Goal: Task Accomplishment & Management: Manage account settings

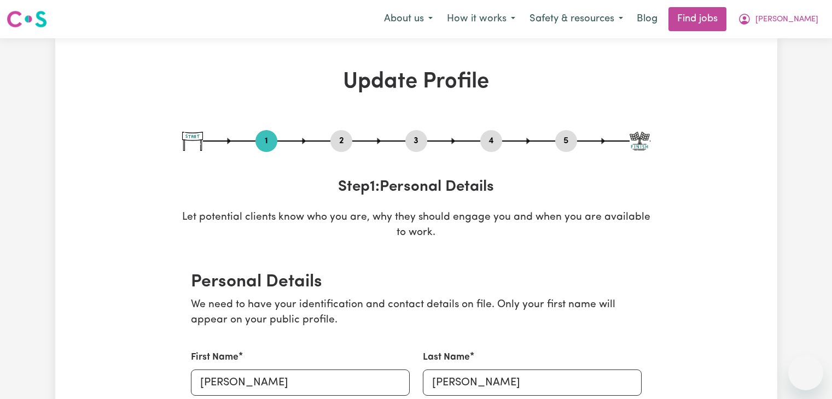
select select "[DEMOGRAPHIC_DATA]"
select select "Student Visa"
select select "Studying a healthcare related degree or qualification"
select select "45"
select select "50"
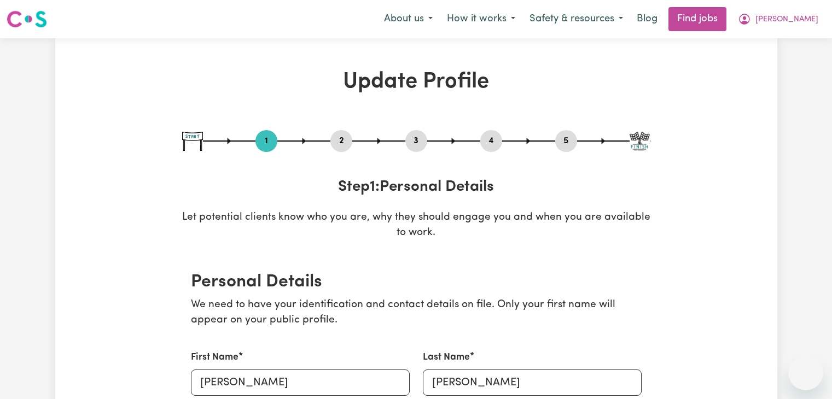
select select "60"
select select "70"
click at [715, 19] on link "Find jobs" at bounding box center [698, 19] width 58 height 24
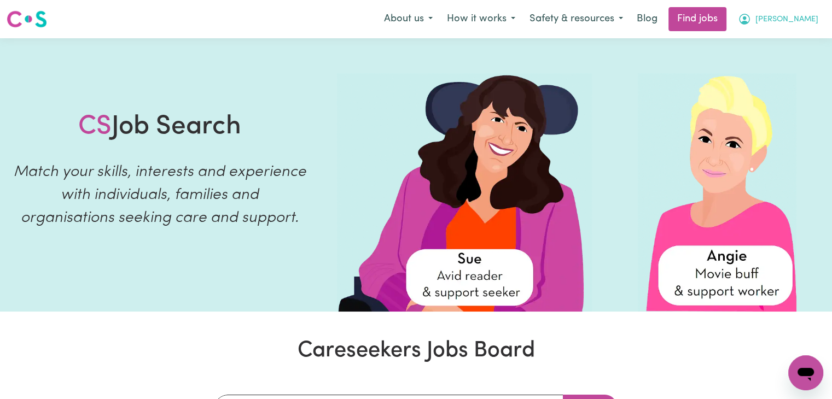
click at [796, 12] on button "[PERSON_NAME]" at bounding box center [778, 19] width 95 height 23
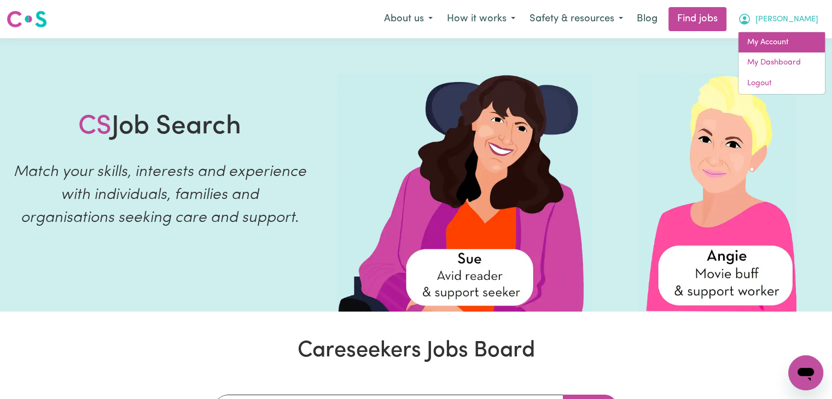
click at [764, 40] on link "My Account" at bounding box center [782, 42] width 86 height 21
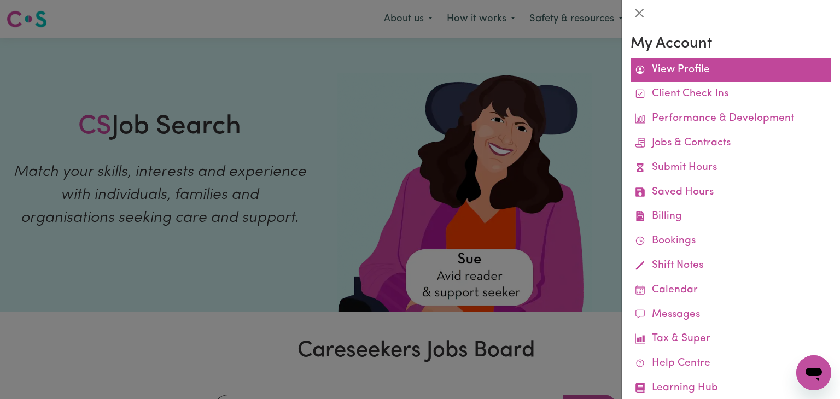
click at [680, 68] on link "View Profile" at bounding box center [731, 70] width 201 height 25
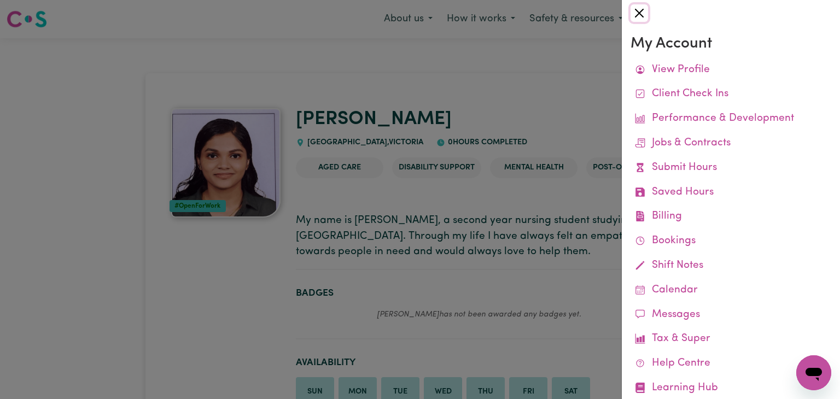
click at [640, 19] on button "Close" at bounding box center [640, 13] width 18 height 18
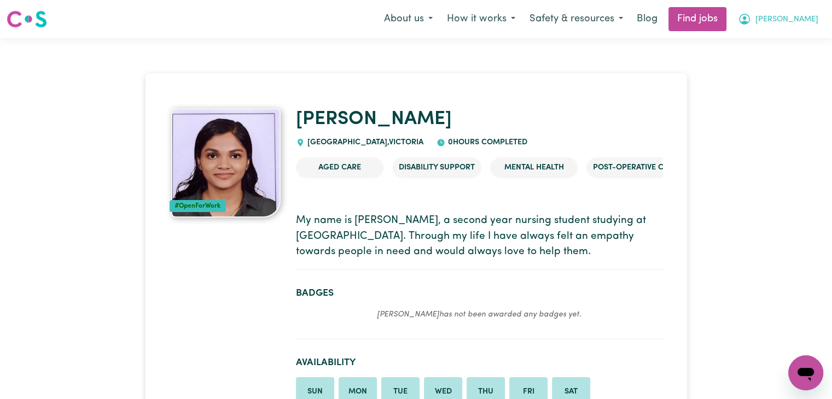
click at [792, 15] on button "[PERSON_NAME]" at bounding box center [778, 19] width 95 height 23
click at [759, 64] on link "My Dashboard" at bounding box center [782, 63] width 86 height 21
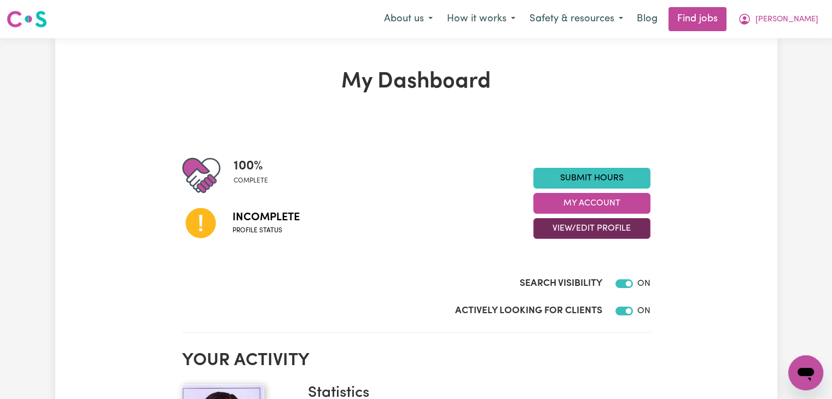
click at [576, 229] on button "View/Edit Profile" at bounding box center [591, 228] width 117 height 21
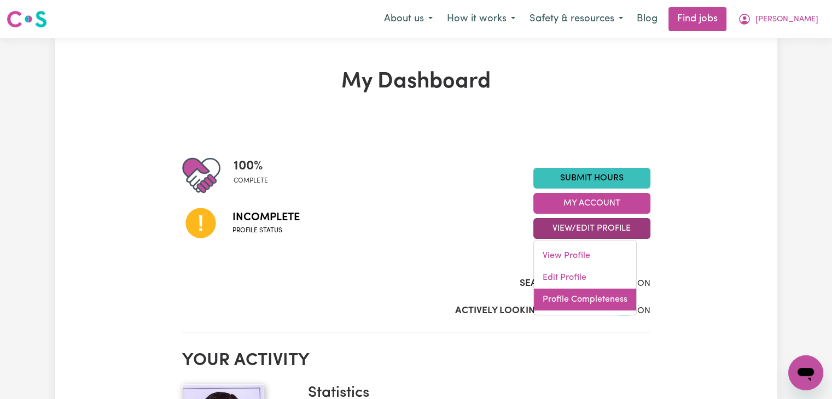
click at [565, 304] on link "Profile Completeness" at bounding box center [585, 300] width 102 height 22
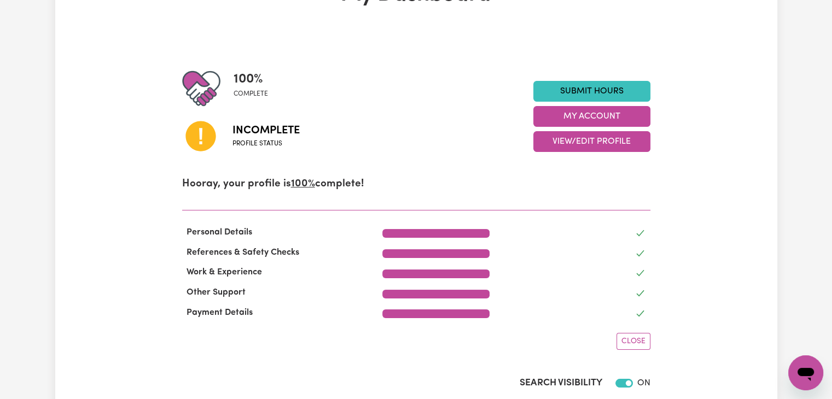
scroll to position [85, 0]
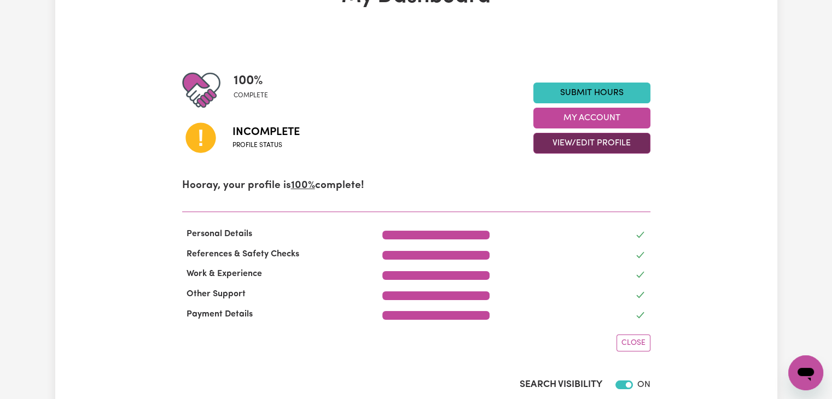
click at [624, 149] on button "View/Edit Profile" at bounding box center [591, 143] width 117 height 21
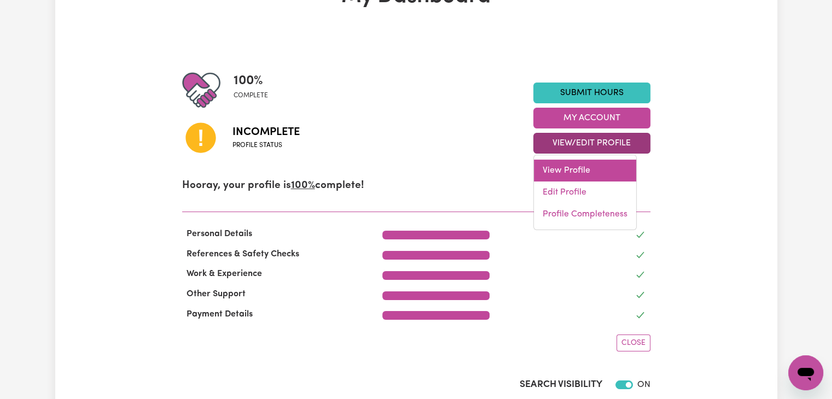
click at [566, 171] on link "View Profile" at bounding box center [585, 171] width 102 height 22
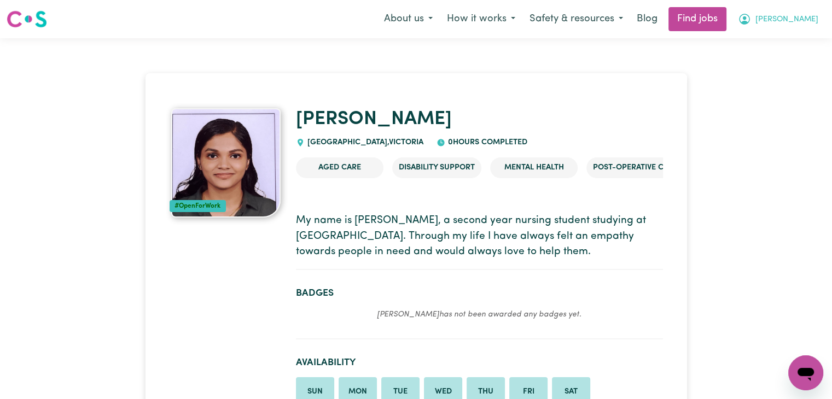
click at [751, 20] on icon "My Account" at bounding box center [744, 19] width 13 height 13
click at [747, 59] on link "My Dashboard" at bounding box center [782, 63] width 86 height 21
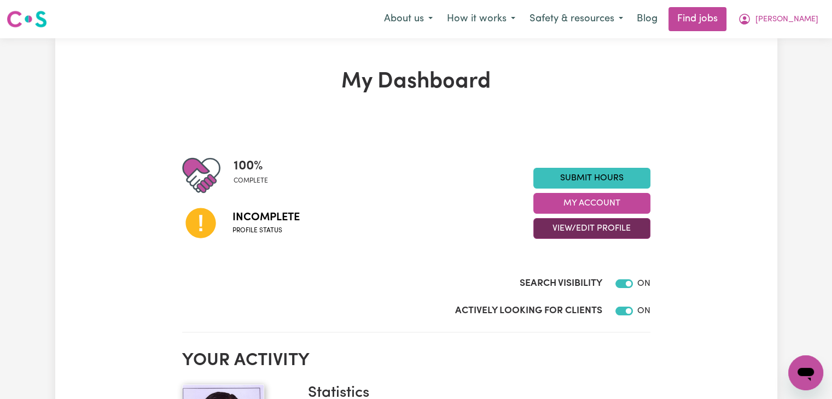
click at [596, 223] on button "View/Edit Profile" at bounding box center [591, 228] width 117 height 21
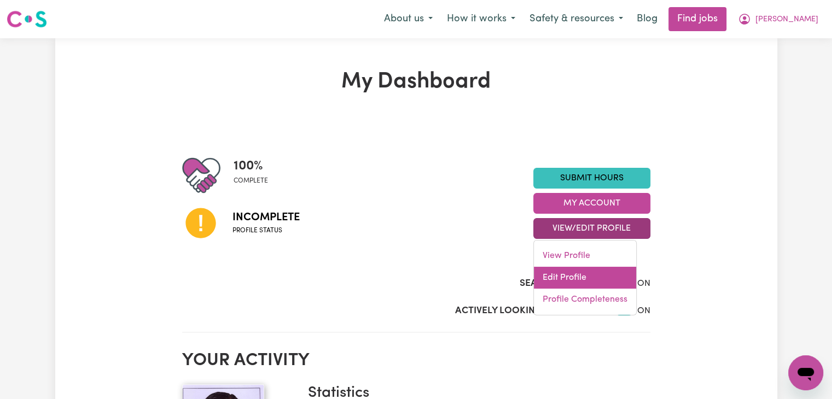
click at [562, 274] on link "Edit Profile" at bounding box center [585, 278] width 102 height 22
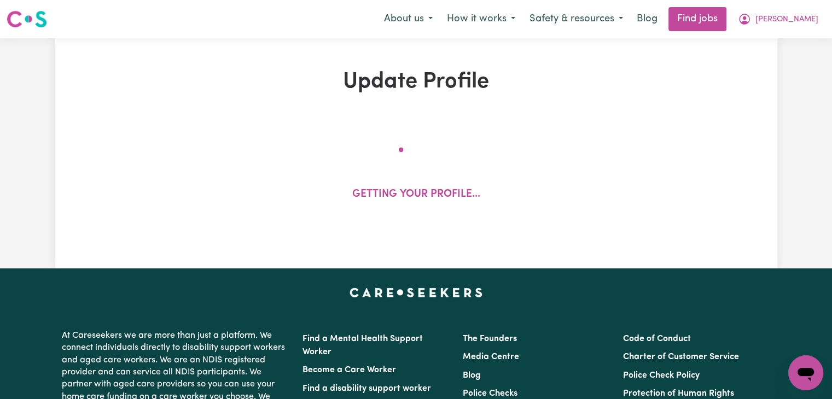
select select "[DEMOGRAPHIC_DATA]"
select select "Student Visa"
select select "Studying a healthcare related degree or qualification"
select select "45"
select select "50"
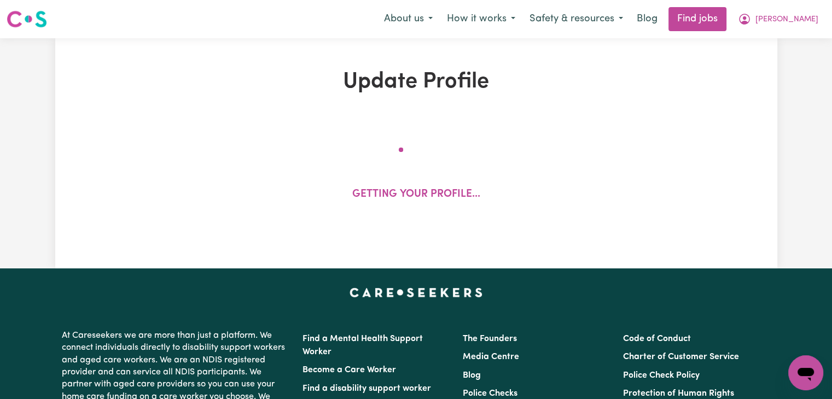
select select "60"
select select "70"
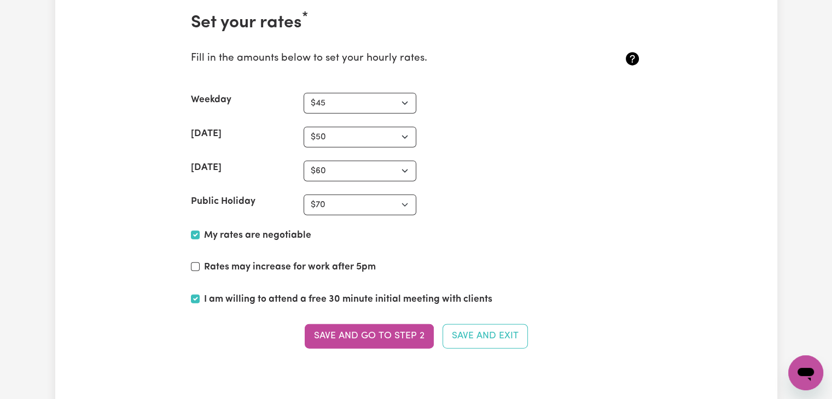
scroll to position [2532, 0]
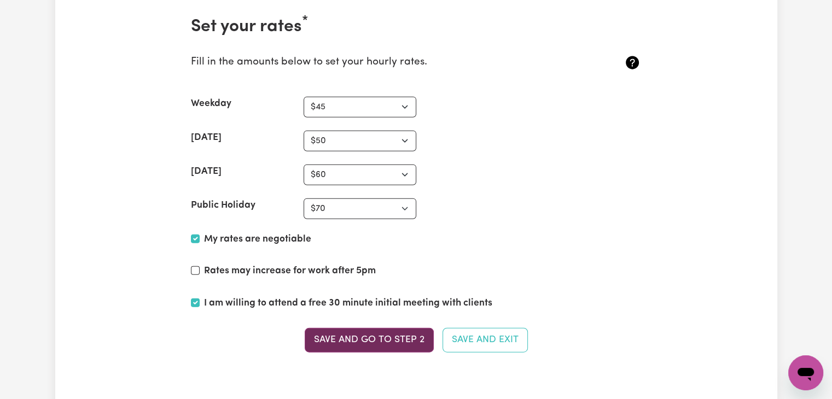
click at [377, 338] on button "Save and go to Step 2" at bounding box center [369, 340] width 129 height 24
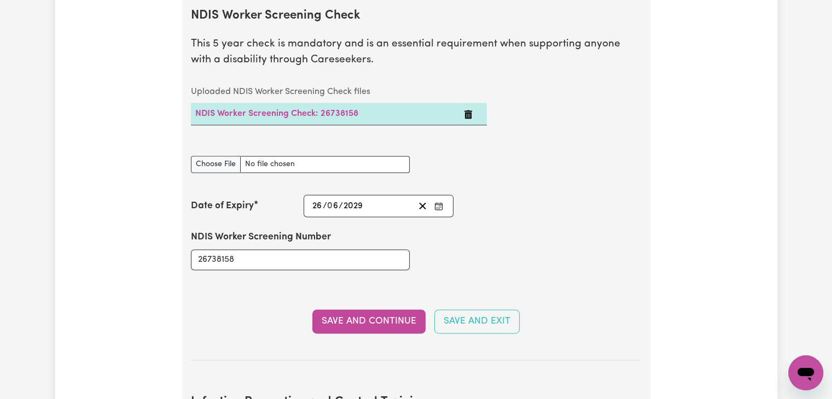
scroll to position [1469, 0]
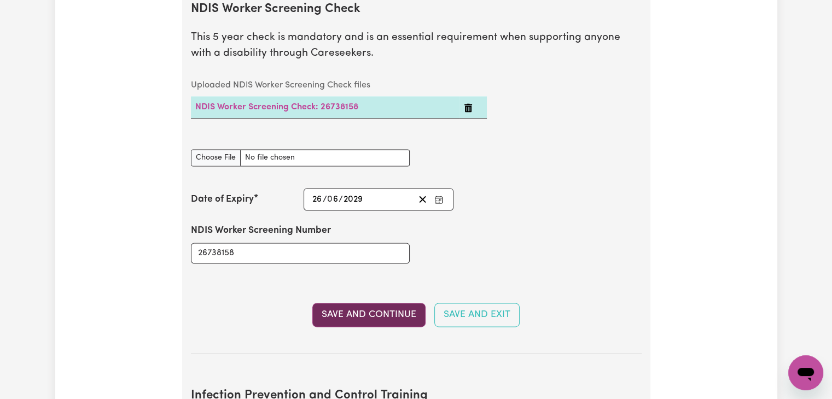
click at [390, 303] on button "Save and Continue" at bounding box center [368, 315] width 113 height 24
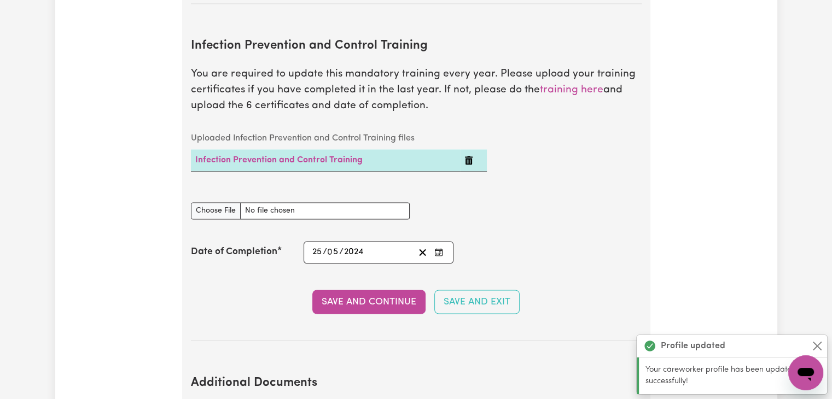
scroll to position [1821, 0]
